Goal: Find specific page/section: Find specific page/section

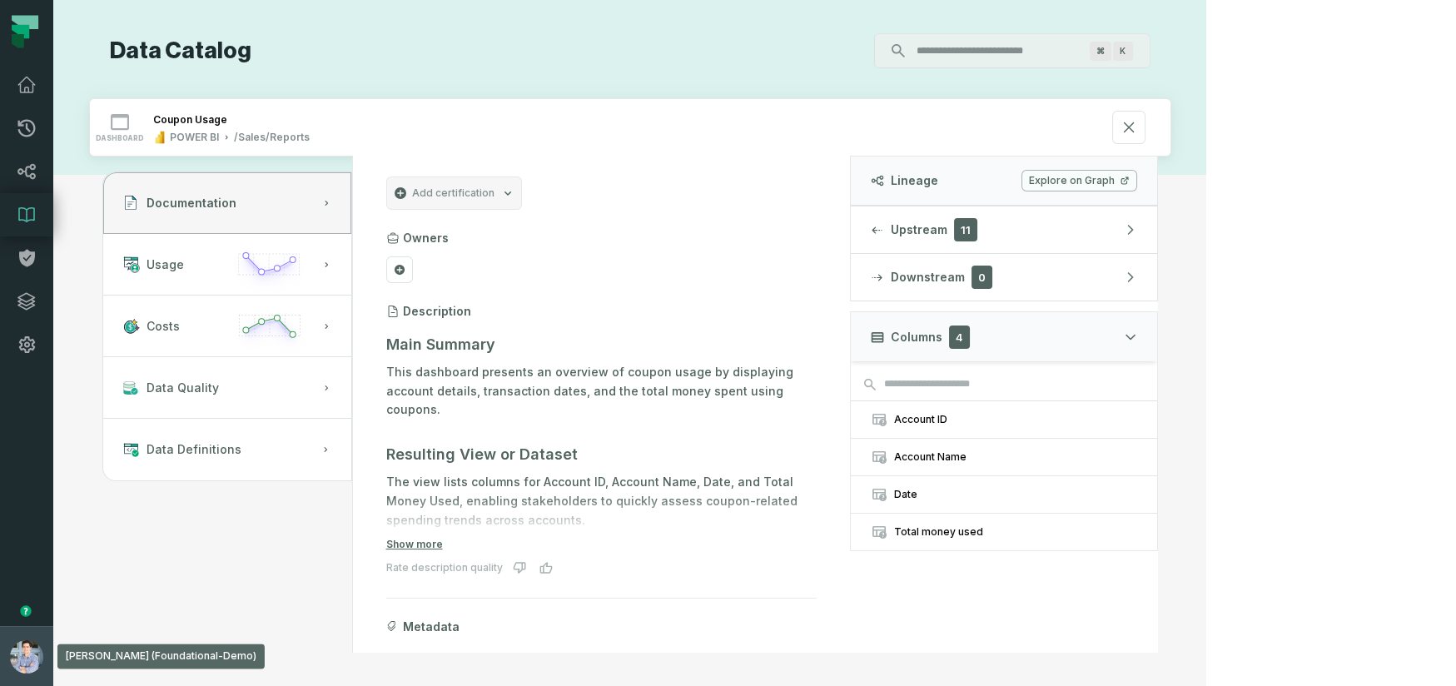
drag, startPoint x: 15, startPoint y: 654, endPoint x: 21, endPoint y: 628, distance: 27.3
click at [15, 654] on img "button" at bounding box center [26, 656] width 33 height 33
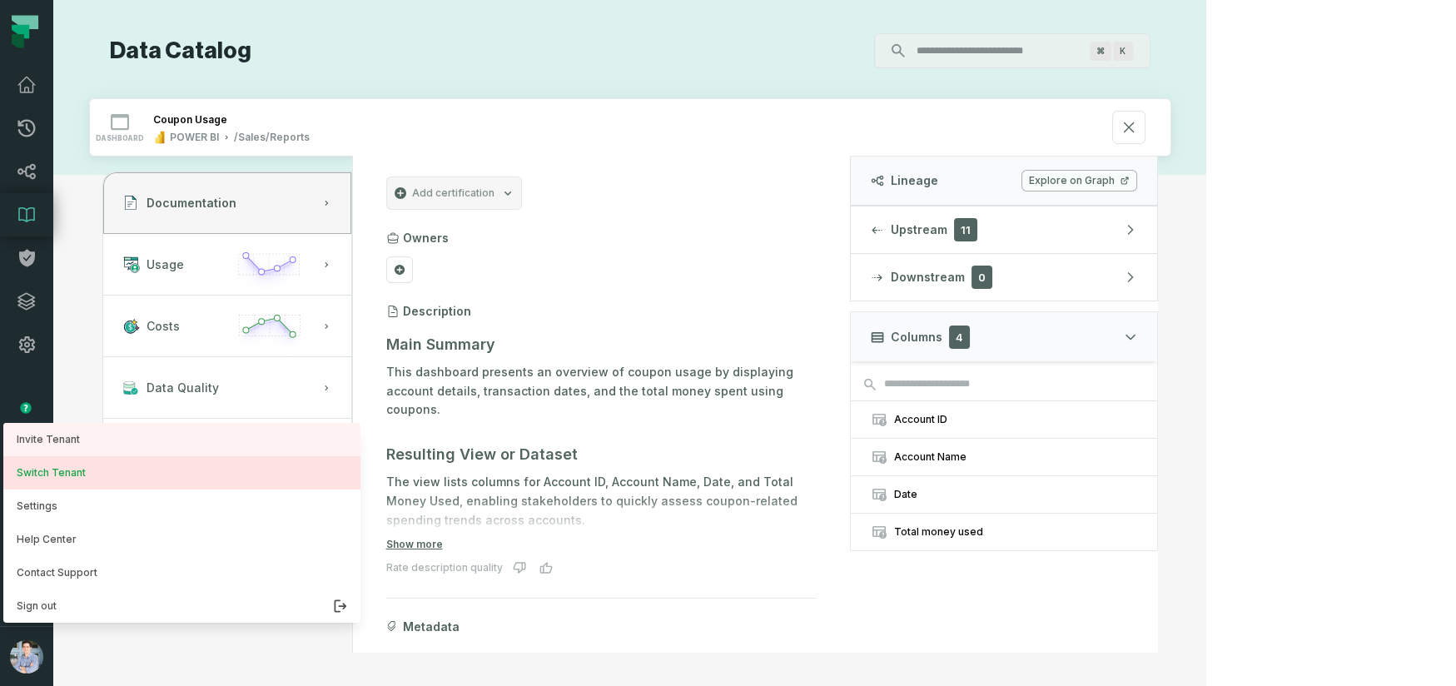
click at [69, 488] on button "Switch Tenant" at bounding box center [181, 472] width 357 height 33
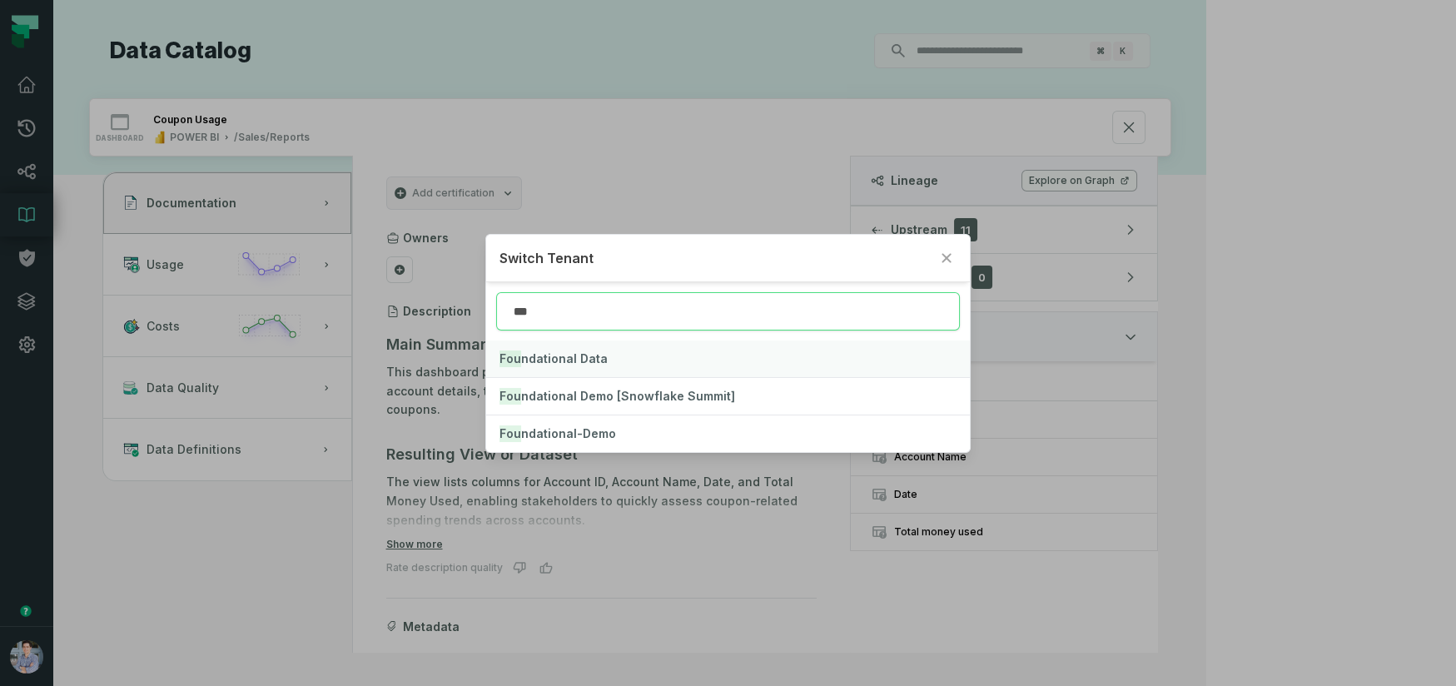
type input "***"
click at [662, 351] on button "Fou ndational Data" at bounding box center [728, 358] width 484 height 37
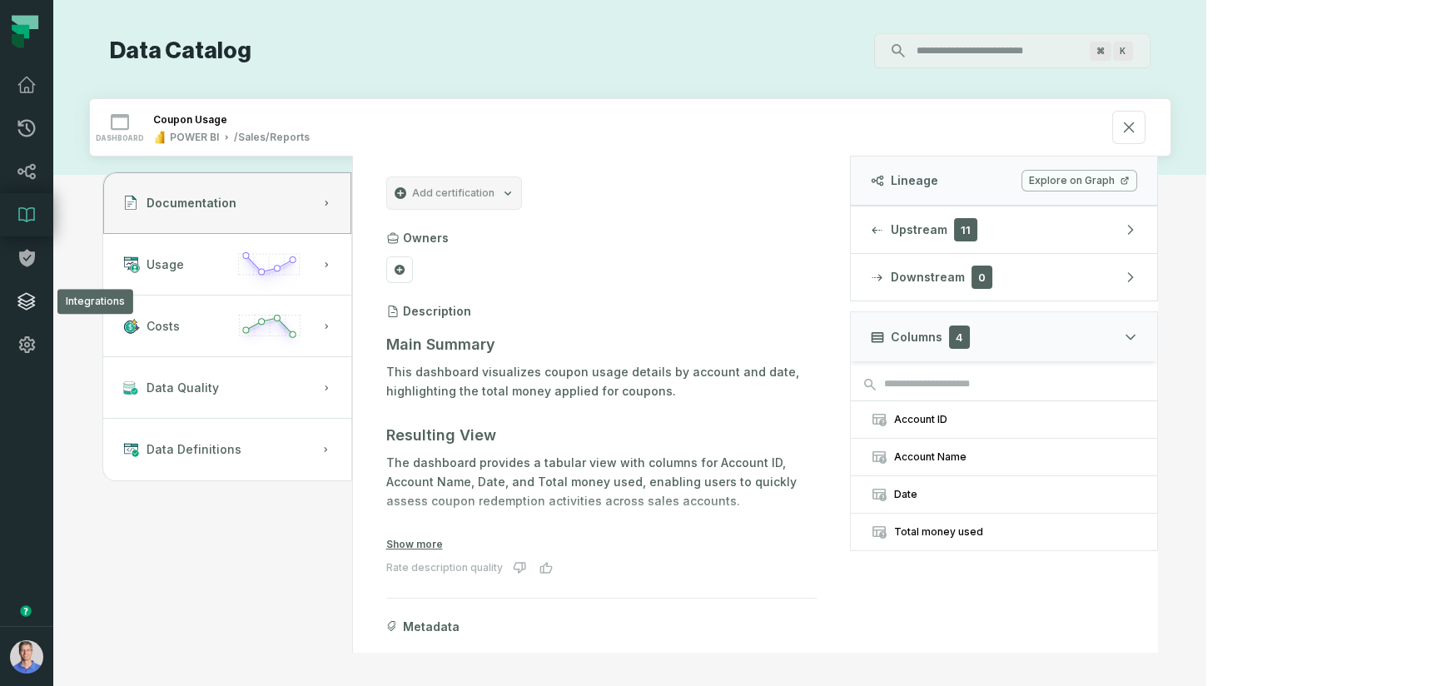
click at [25, 288] on link "Integrations" at bounding box center [26, 301] width 53 height 43
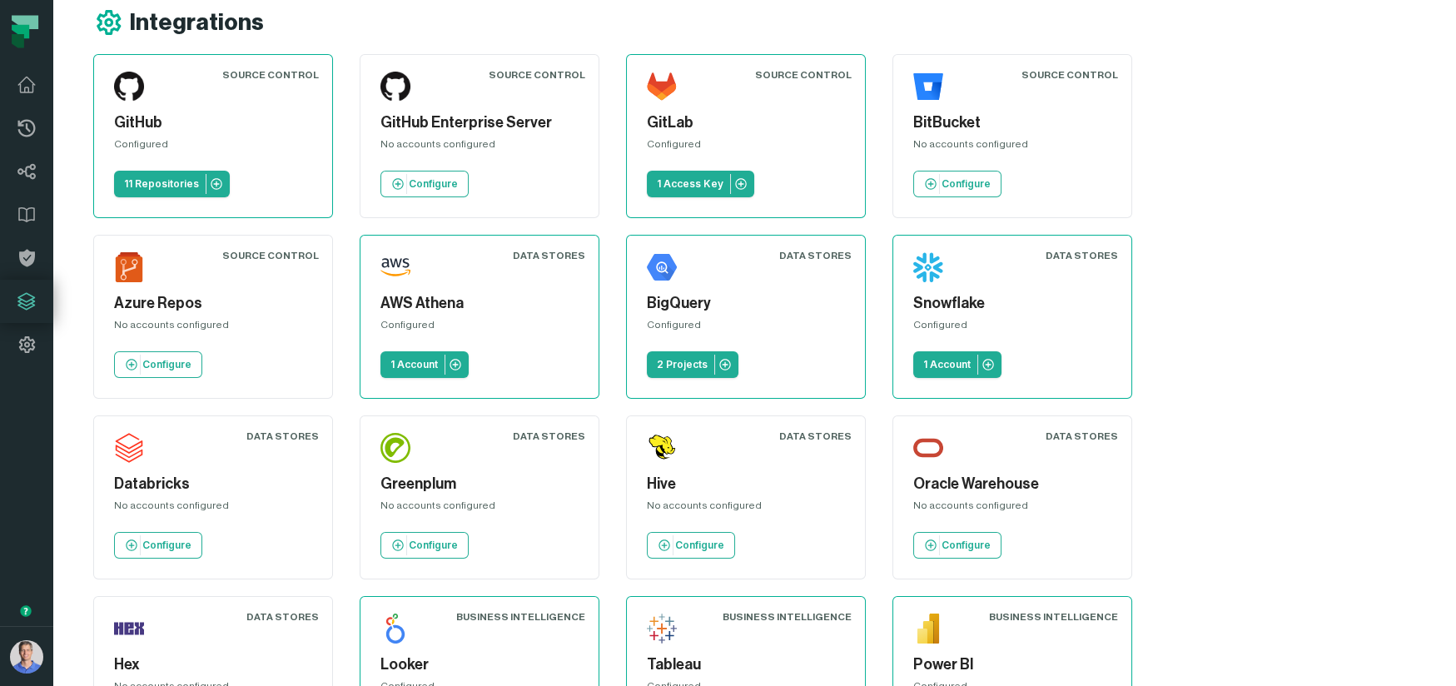
scroll to position [370, 0]
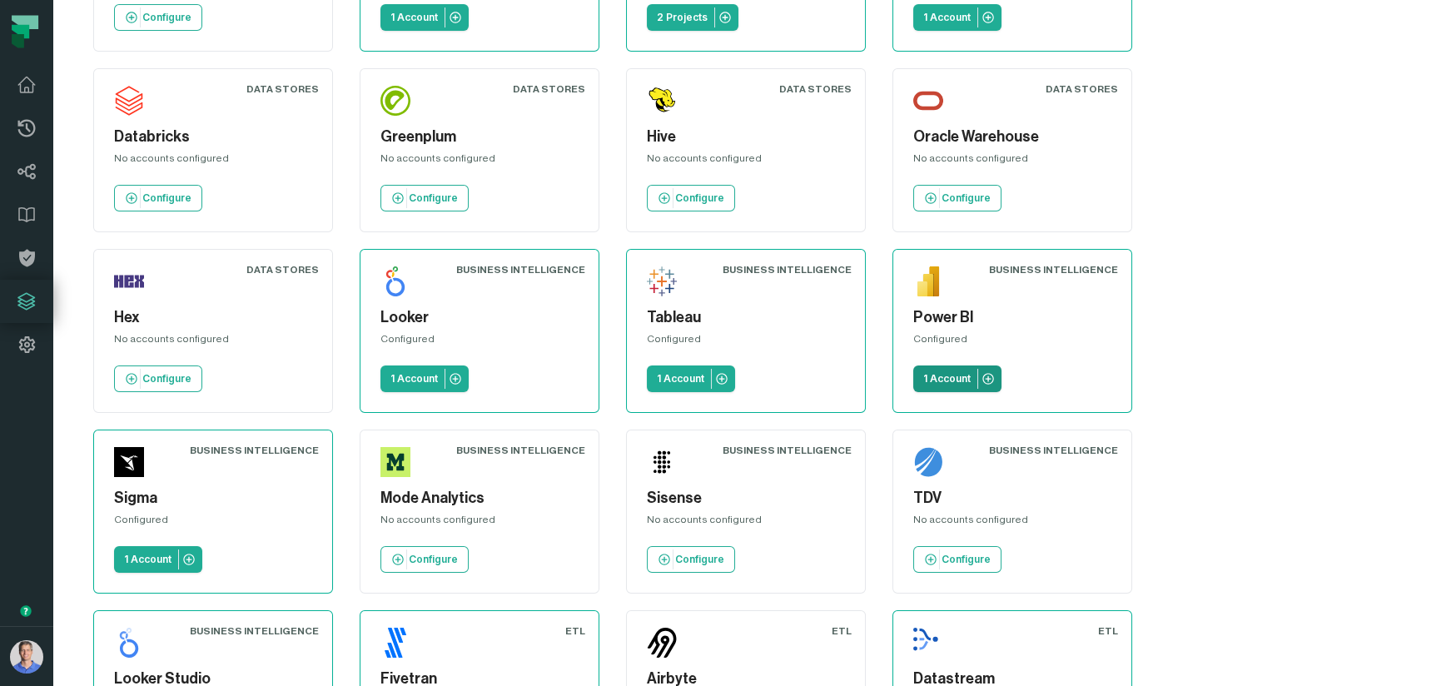
click at [923, 376] on p "1 Account" at bounding box center [946, 378] width 47 height 13
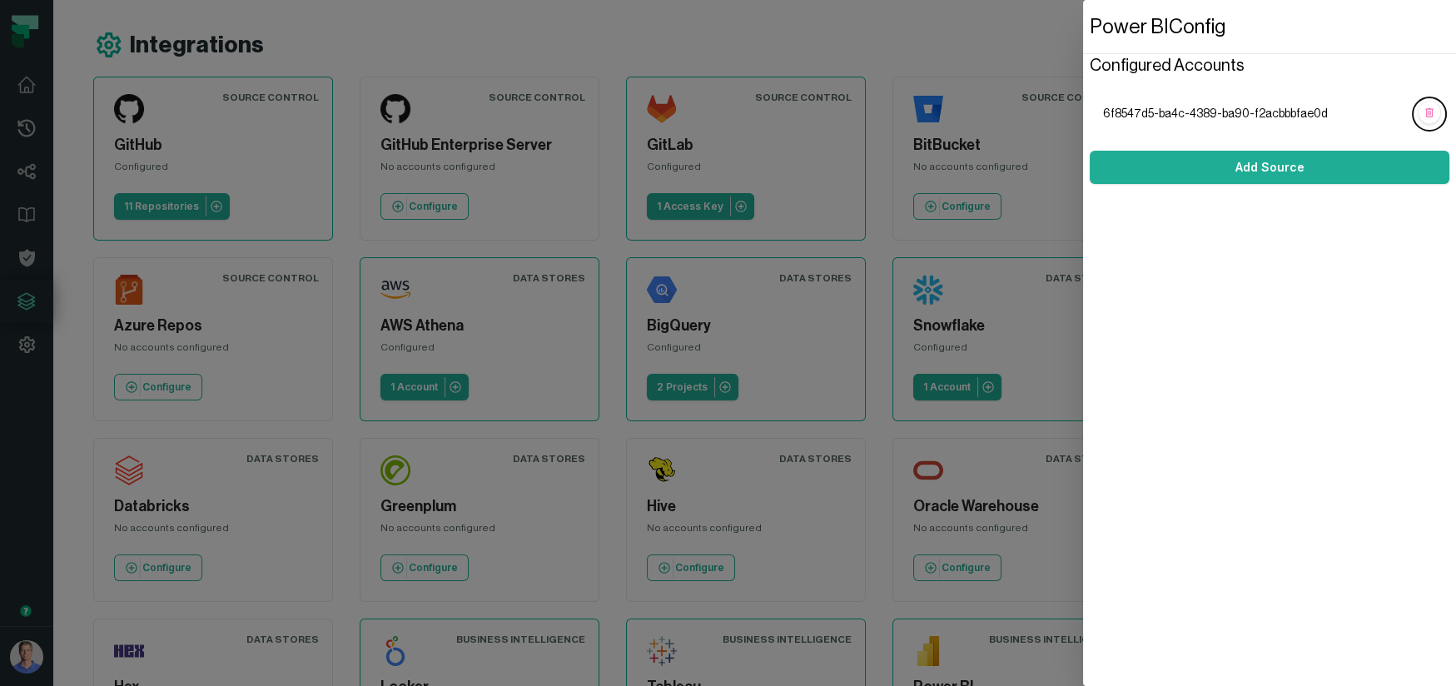
click at [1267, 51] on header "Power BI Config" at bounding box center [1269, 26] width 373 height 53
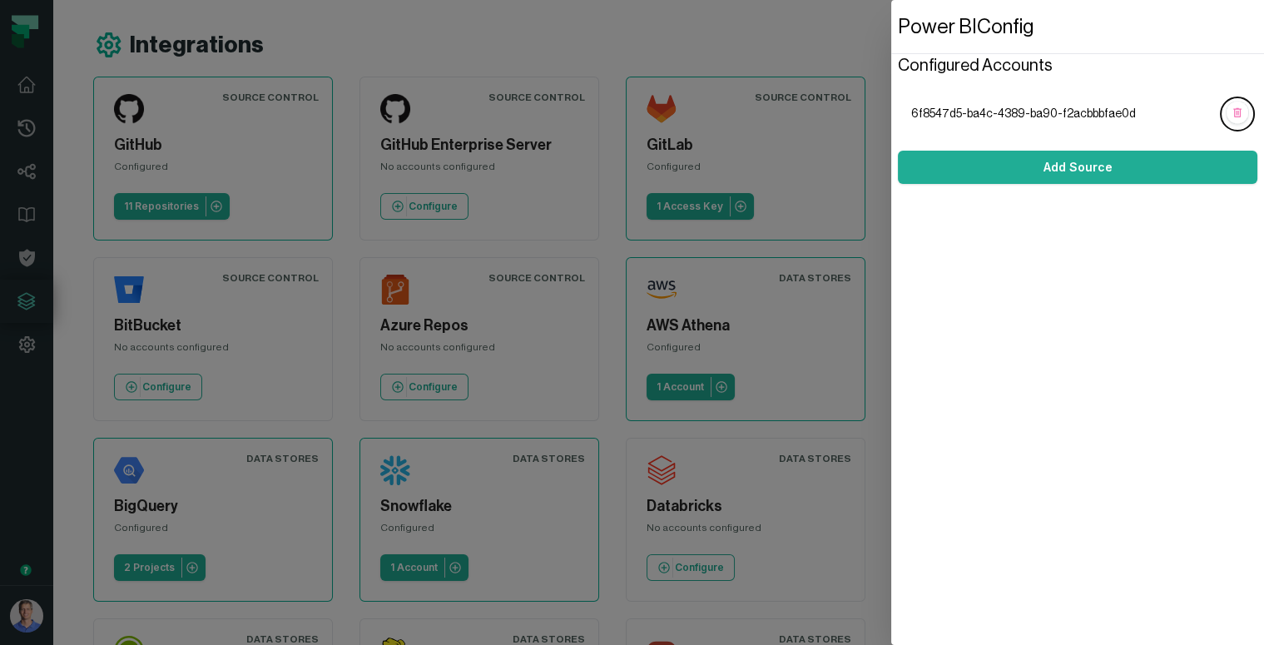
click at [892, 40] on dialog "Power BI Config Configured Accounts 6f8547d5-ba4c-4389-ba90-f2acbbbfae0d Add So…" at bounding box center [1078, 322] width 373 height 645
